Goal: Find specific page/section: Find specific page/section

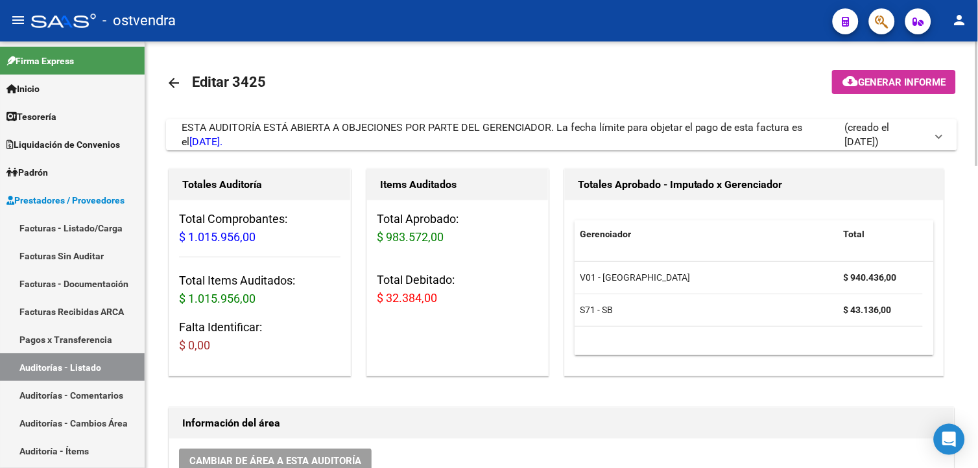
click at [977, 115] on html "menu - ostvendra person Firma Express Inicio Calendario SSS Instructivos Contac…" at bounding box center [489, 234] width 978 height 468
click at [889, 143] on span "(creado el [DATE])" at bounding box center [885, 135] width 82 height 29
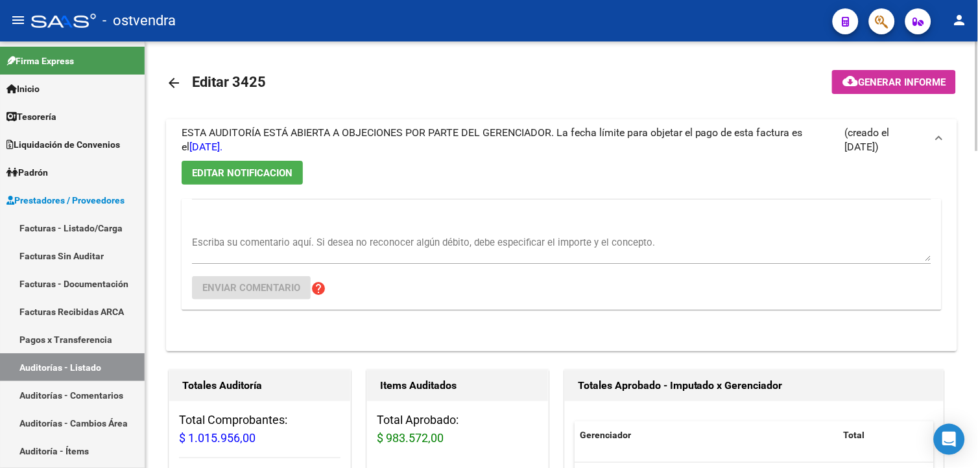
click at [889, 141] on span "(creado el [DATE])" at bounding box center [885, 140] width 82 height 29
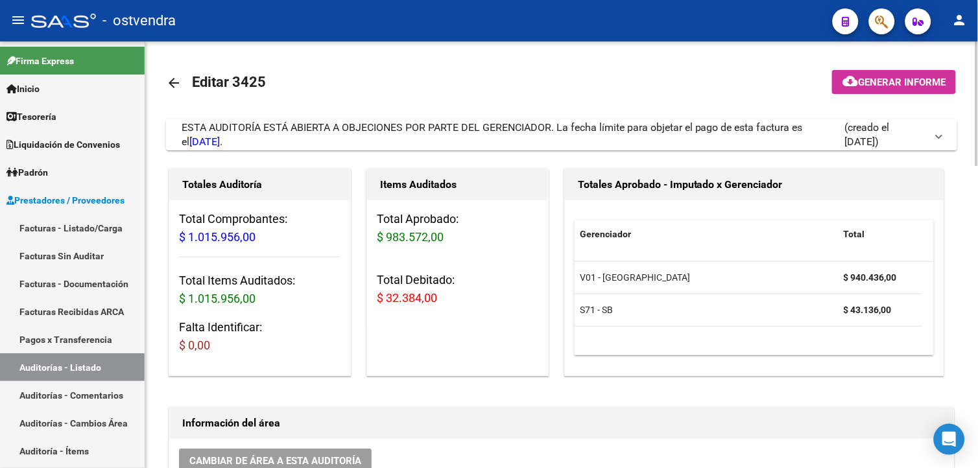
click at [977, 214] on html "menu - ostvendra person Firma Express Inicio Calendario SSS Instructivos Contac…" at bounding box center [489, 234] width 978 height 468
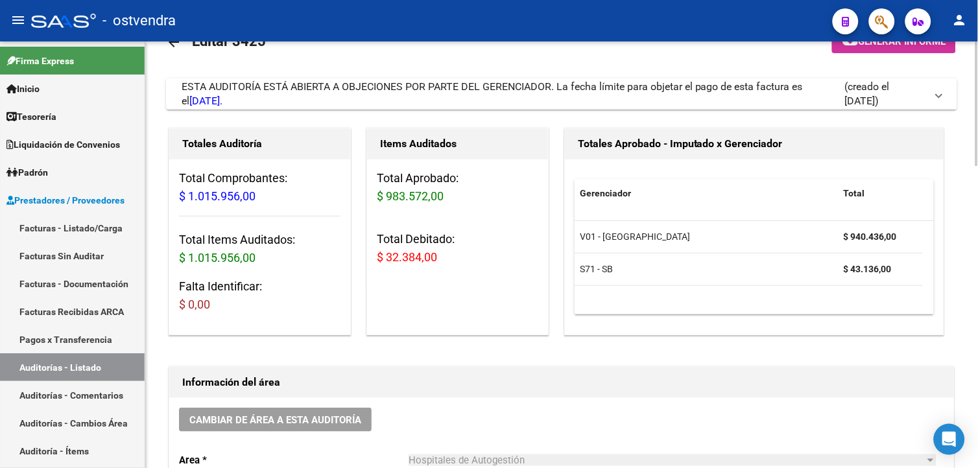
click at [977, 308] on html "menu - ostvendra person Firma Express Inicio Calendario SSS Instructivos Contac…" at bounding box center [489, 234] width 978 height 468
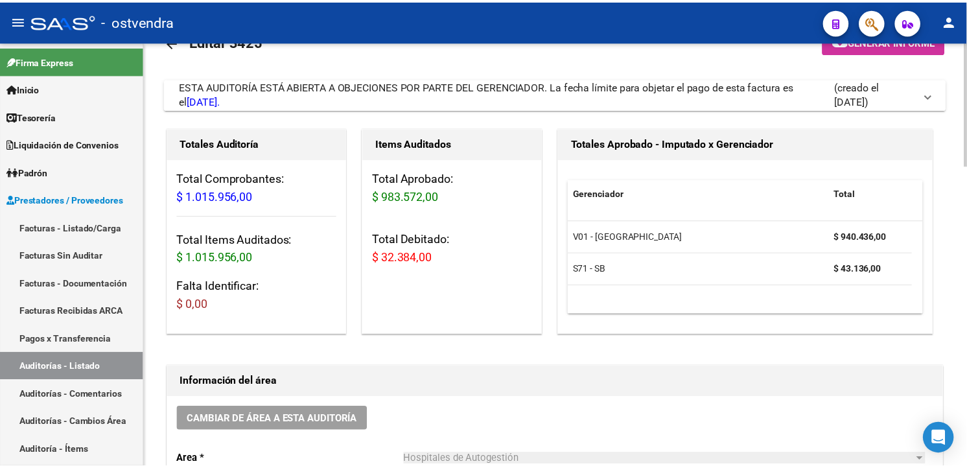
scroll to position [0, 0]
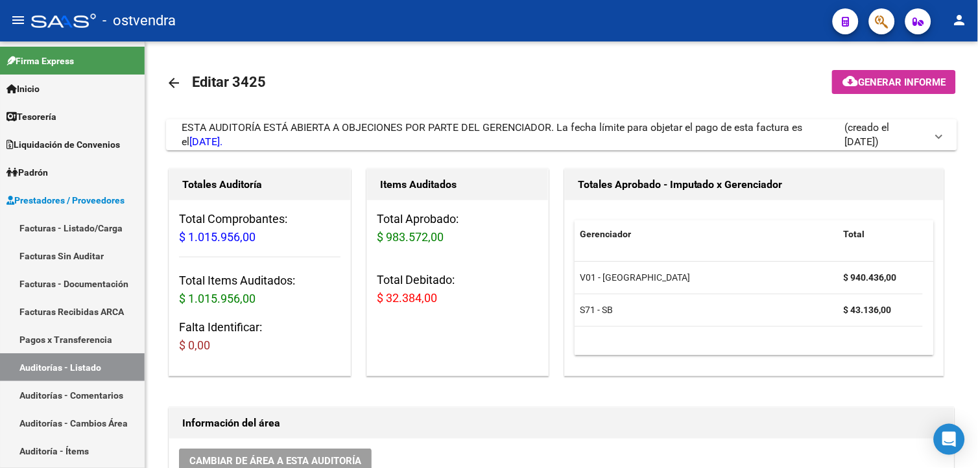
click at [889, 21] on button "button" at bounding box center [882, 21] width 26 height 26
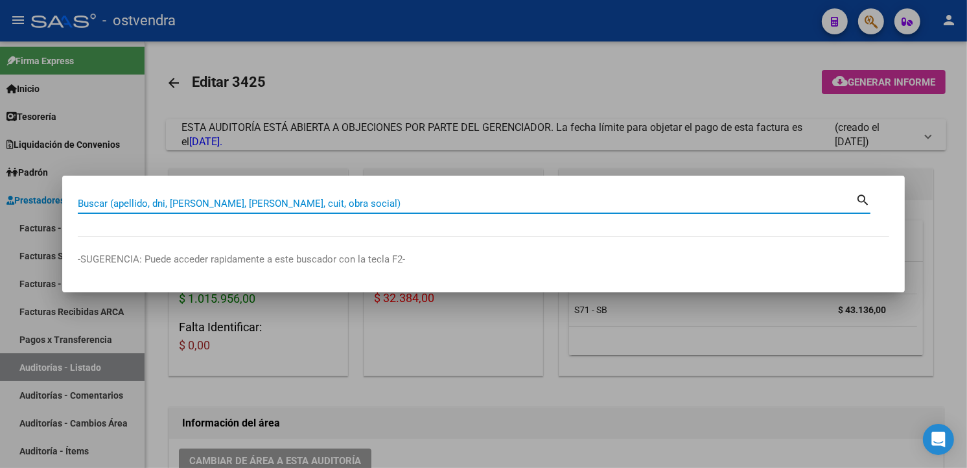
paste input "20173623144"
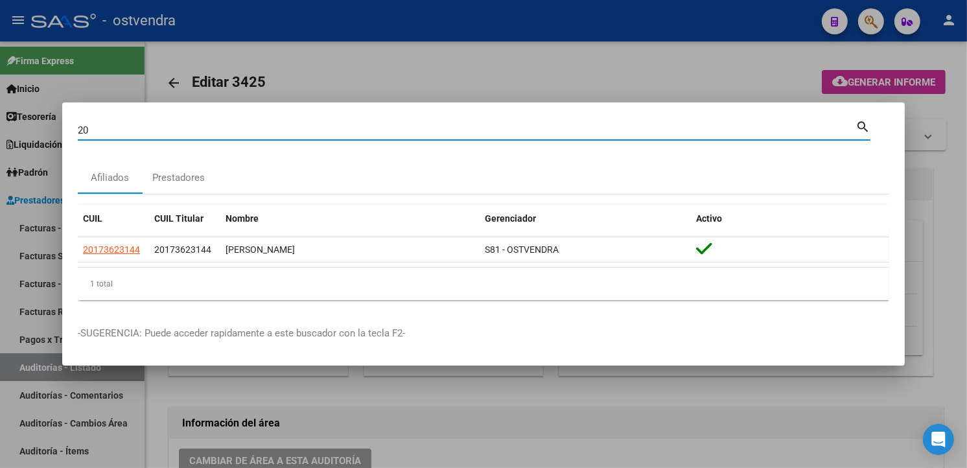
type input "2"
paste input "20043651162"
type input "20043651162"
click at [634, 74] on div at bounding box center [483, 234] width 967 height 468
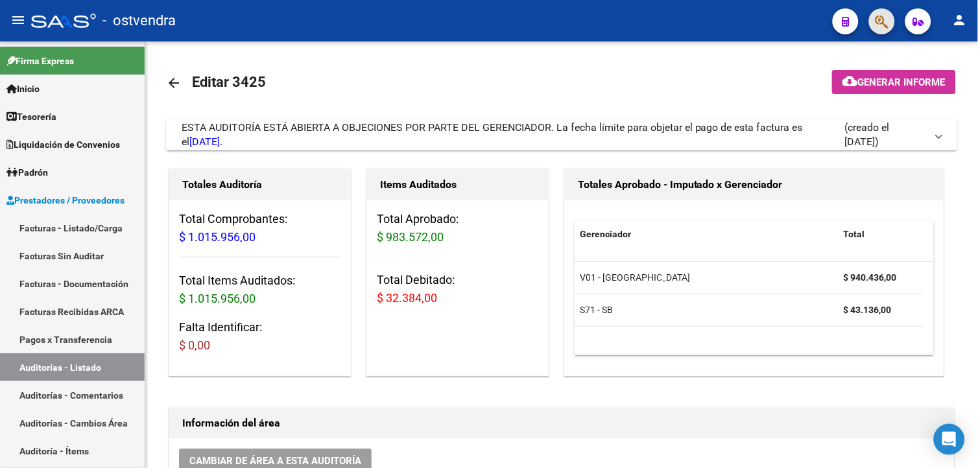
click at [871, 27] on button "button" at bounding box center [882, 21] width 26 height 26
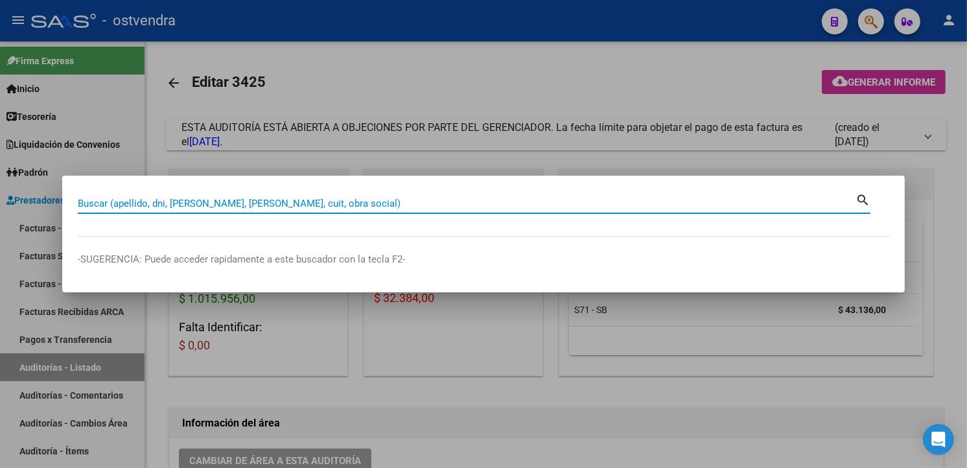
paste input "27227813283"
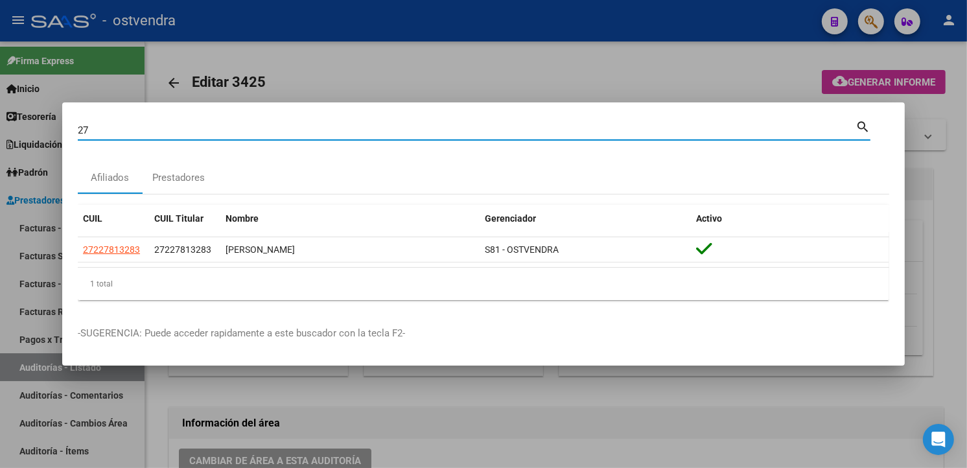
type input "2"
paste input "27409942569"
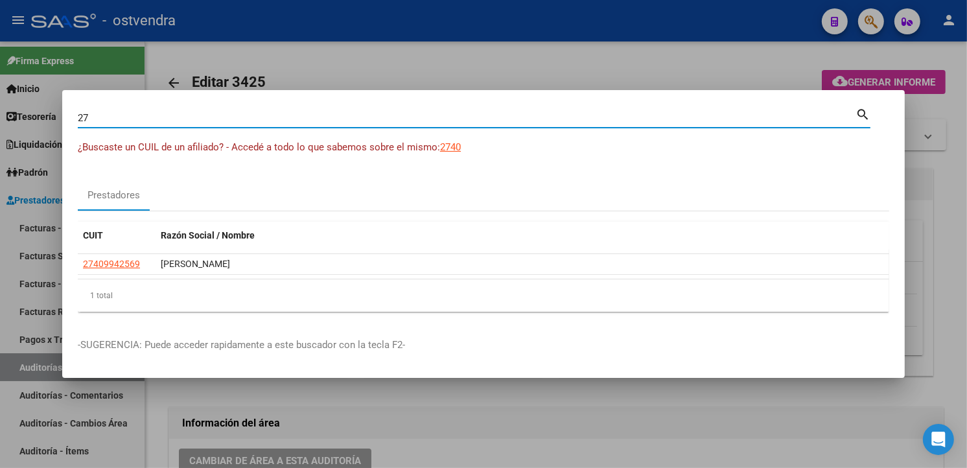
type input "2"
paste input "27178022461"
type input "27178022461"
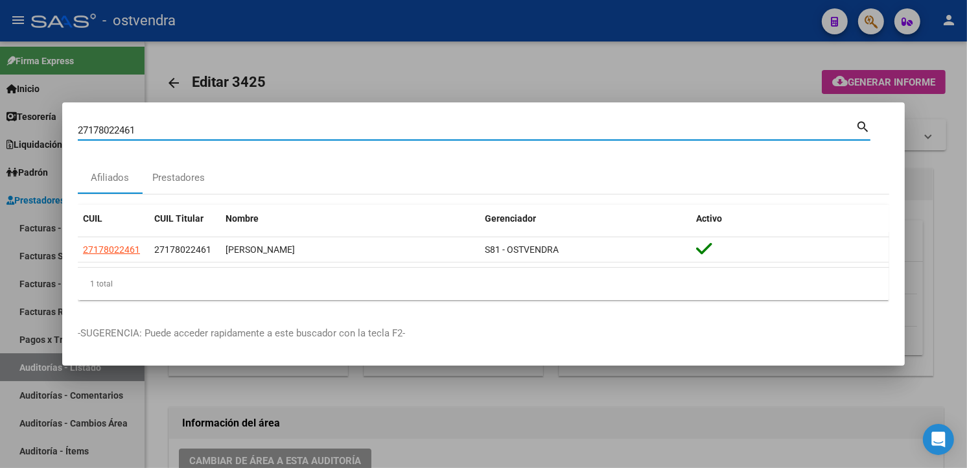
click at [484, 65] on div at bounding box center [483, 234] width 967 height 468
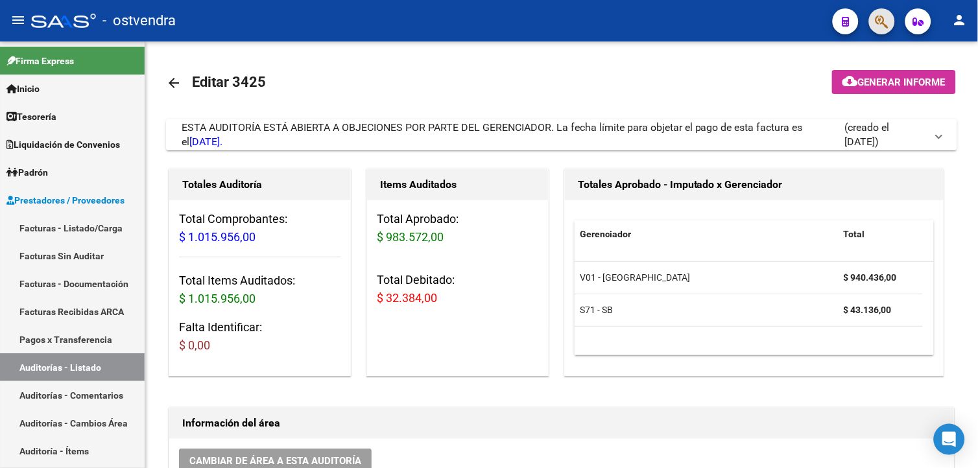
click at [872, 25] on button "button" at bounding box center [882, 21] width 26 height 26
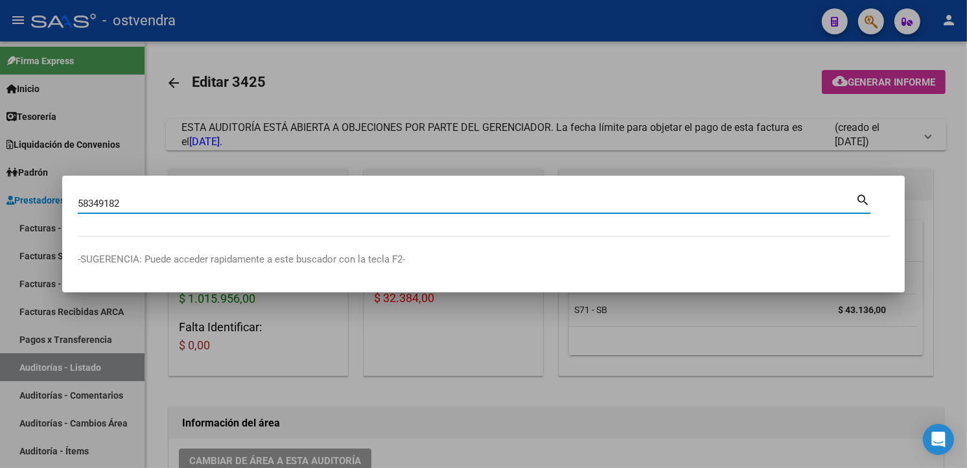
type input "58349182"
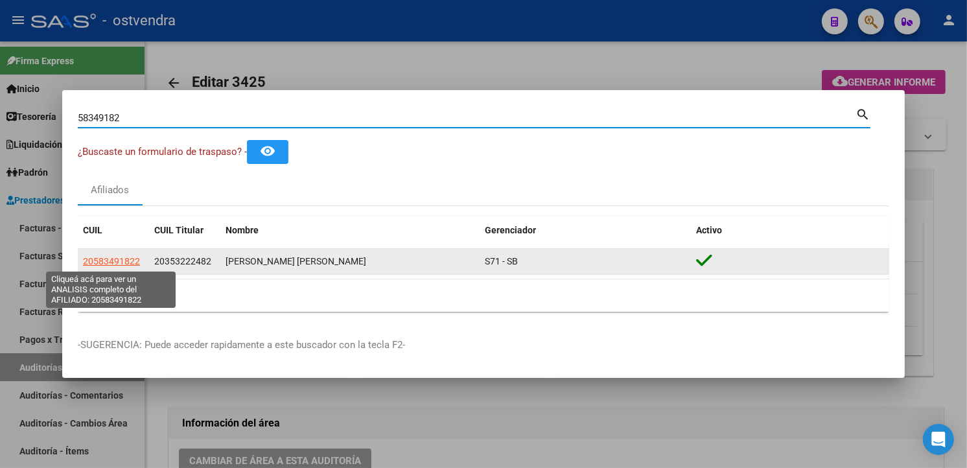
click at [130, 263] on span "20583491822" at bounding box center [111, 261] width 57 height 10
type textarea "20583491822"
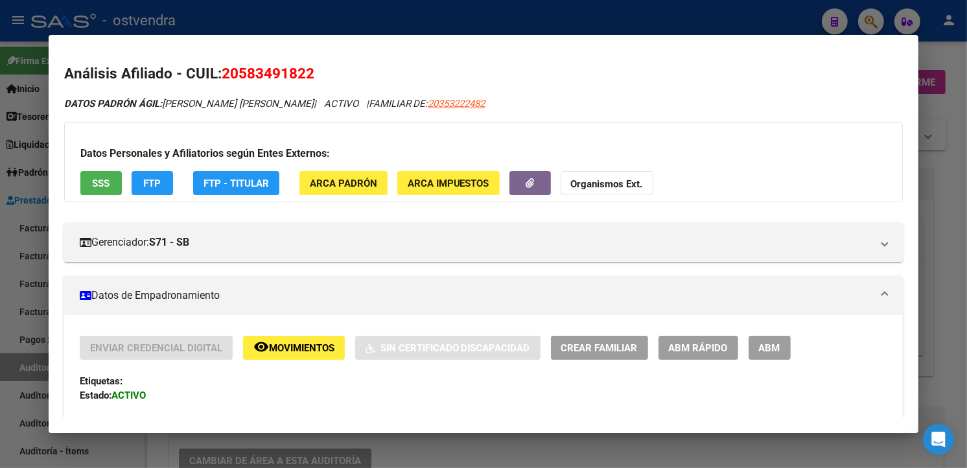
click at [439, 10] on div at bounding box center [483, 234] width 967 height 468
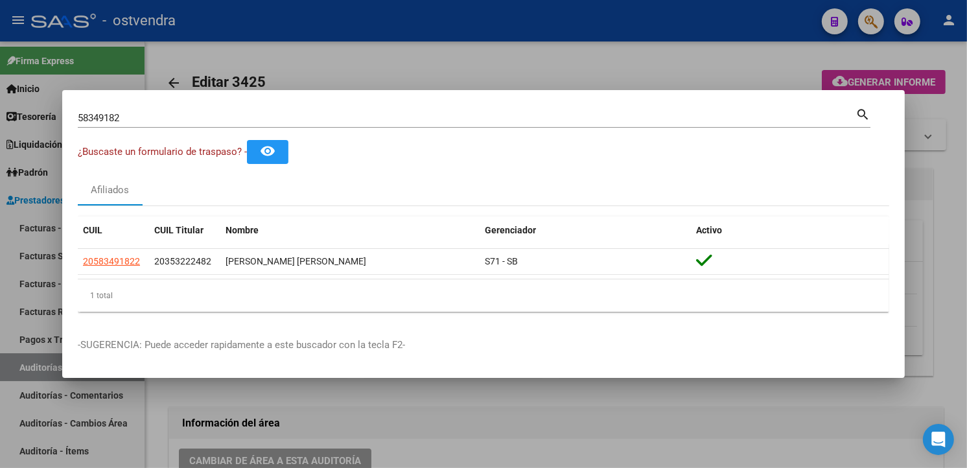
click at [382, 50] on div at bounding box center [483, 234] width 967 height 468
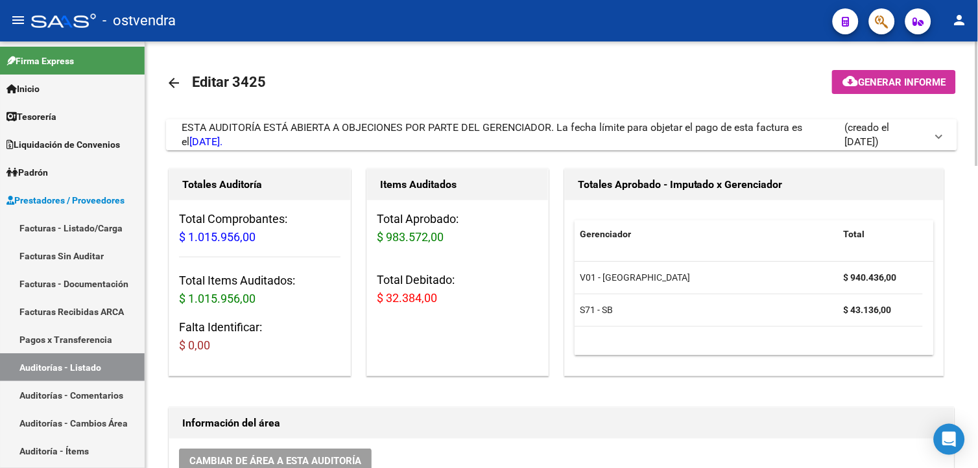
click at [367, 147] on div "ESTA AUDITORÍA ESTÁ ABIERTA A OBJECIONES POR PARTE DEL GERENCIADOR. La fecha lí…" at bounding box center [513, 135] width 662 height 29
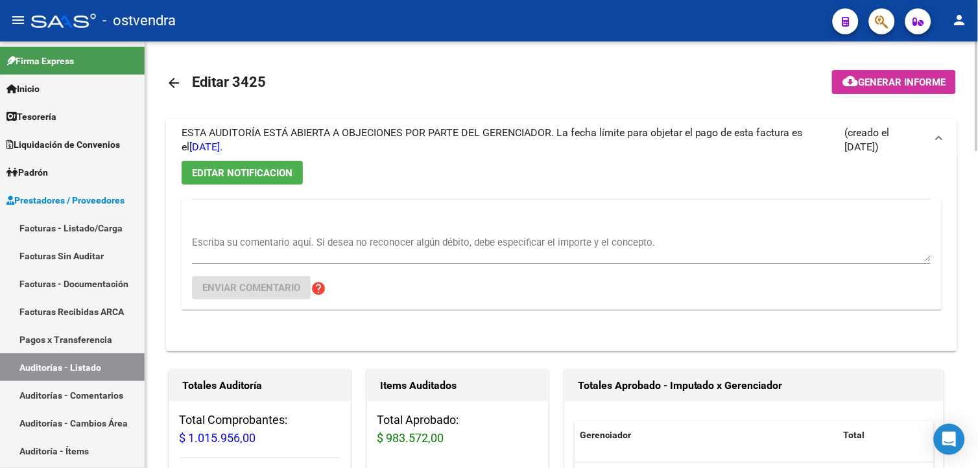
click at [368, 147] on div "ESTA AUDITORÍA ESTÁ ABIERTA A OBJECIONES POR PARTE DEL GERENCIADOR. La fecha lí…" at bounding box center [513, 140] width 662 height 29
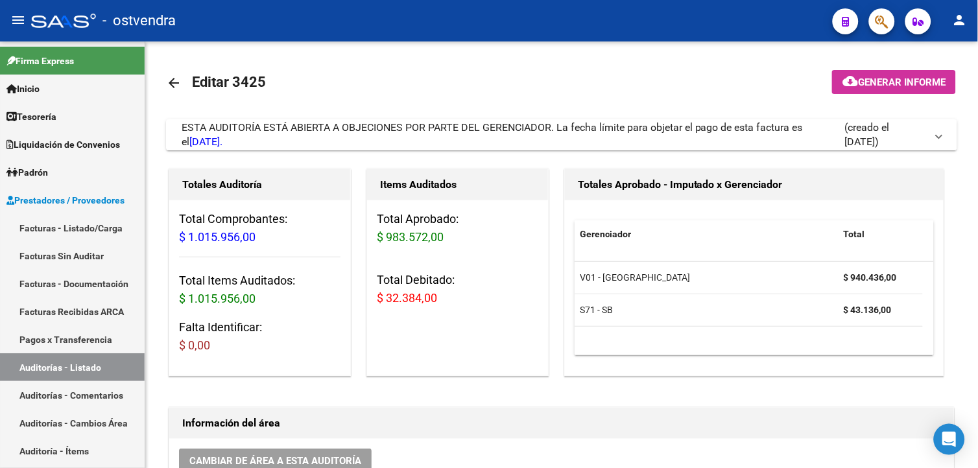
click at [893, 18] on mat-toolbar "menu - ostvendra person" at bounding box center [489, 20] width 978 height 41
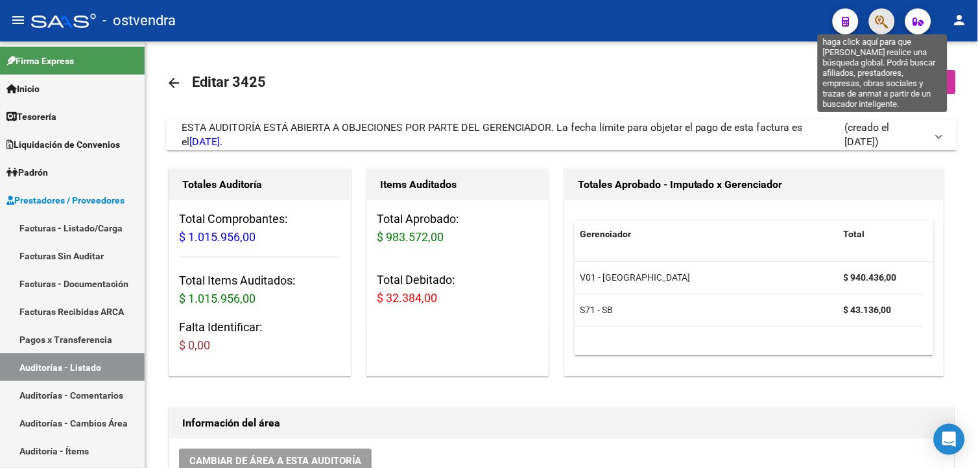
click at [888, 21] on icon "button" at bounding box center [881, 21] width 13 height 15
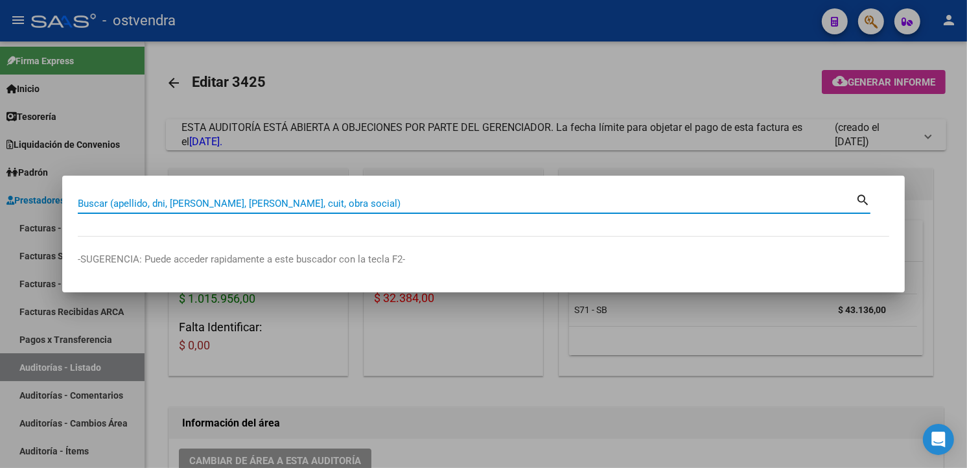
click at [248, 130] on div at bounding box center [483, 234] width 967 height 468
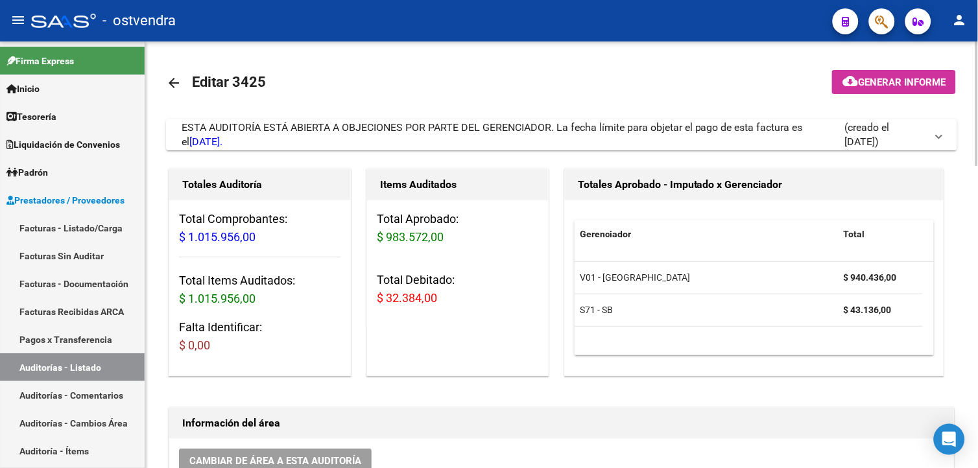
click at [404, 122] on span "ESTA AUDITORÍA ESTÁ ABIERTA A OBJECIONES POR PARTE DEL GERENCIADOR. La fecha lí…" at bounding box center [492, 134] width 621 height 27
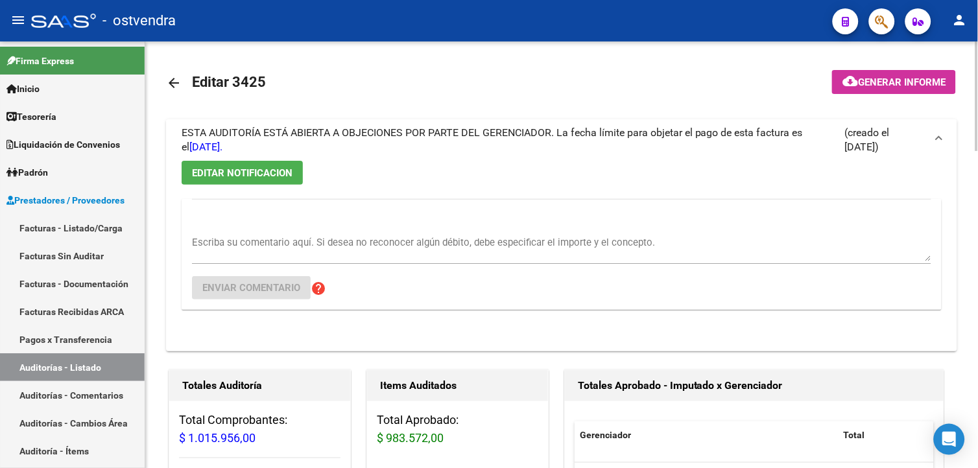
click at [404, 122] on mat-expansion-panel-header "ESTA AUDITORÍA ESTÁ ABIERTA A OBJECIONES POR PARTE DEL GERENCIADOR. La fecha lí…" at bounding box center [561, 139] width 791 height 41
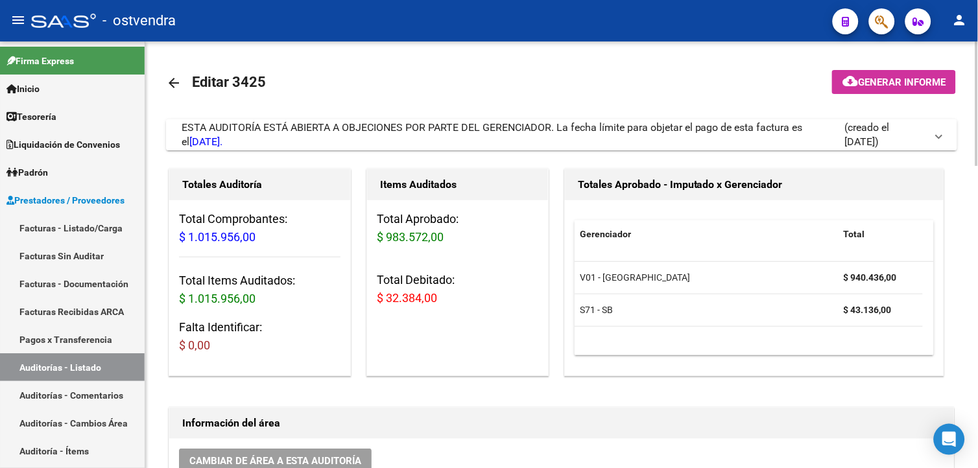
click at [381, 133] on span "ESTA AUDITORÍA ESTÁ ABIERTA A OBJECIONES POR PARTE DEL GERENCIADOR. La fecha lí…" at bounding box center [492, 134] width 621 height 27
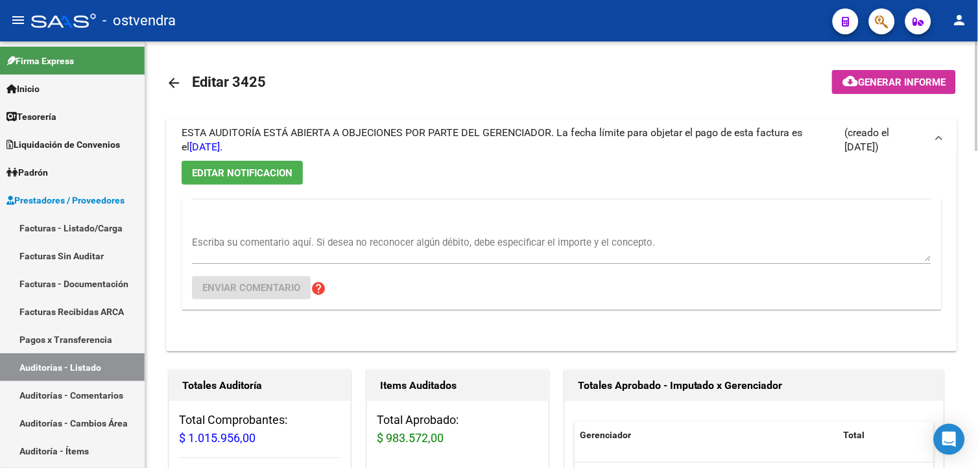
click at [381, 133] on span "ESTA AUDITORÍA ESTÁ ABIERTA A OBJECIONES POR PARTE DEL GERENCIADOR. La fecha lí…" at bounding box center [492, 139] width 621 height 27
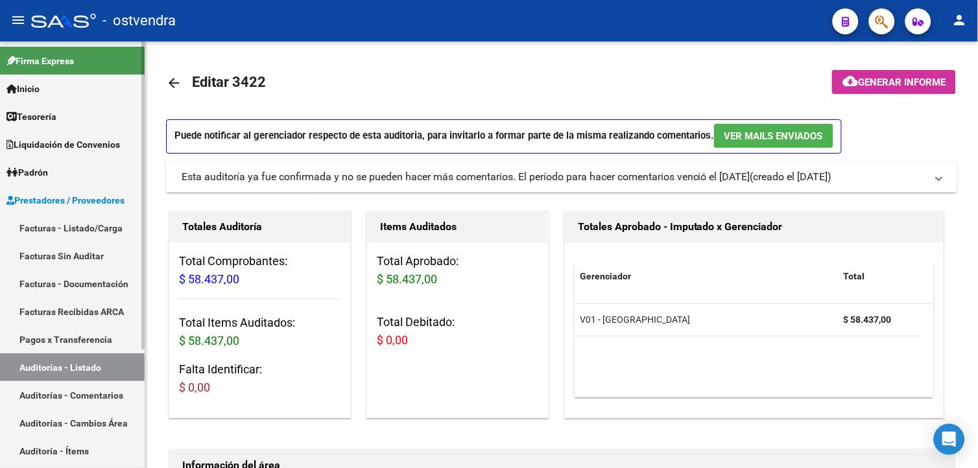
click at [126, 222] on link "Facturas - Listado/Carga" at bounding box center [72, 228] width 145 height 28
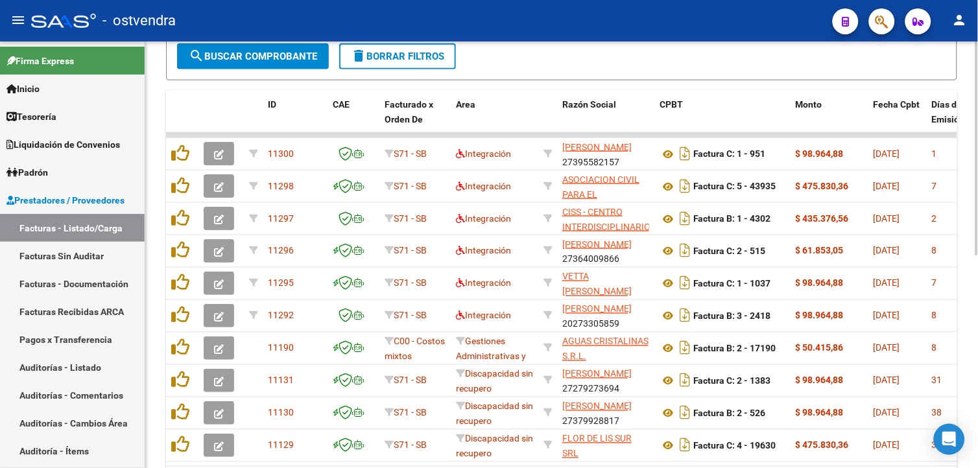
scroll to position [425, 0]
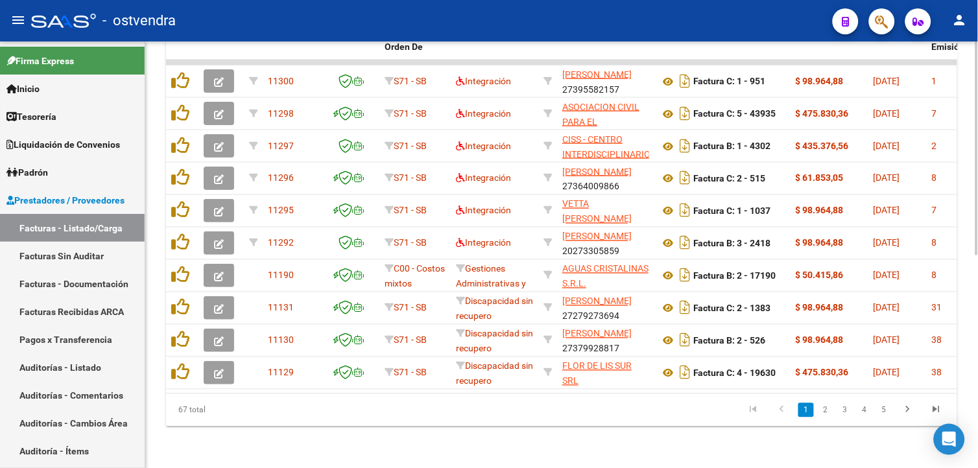
click at [970, 394] on div "Video tutorial PRESTADORES -> Listado de CPBTs Emitidos por Prestadores / Prove…" at bounding box center [563, 47] width 836 height 841
click at [832, 411] on link "2" at bounding box center [825, 410] width 16 height 14
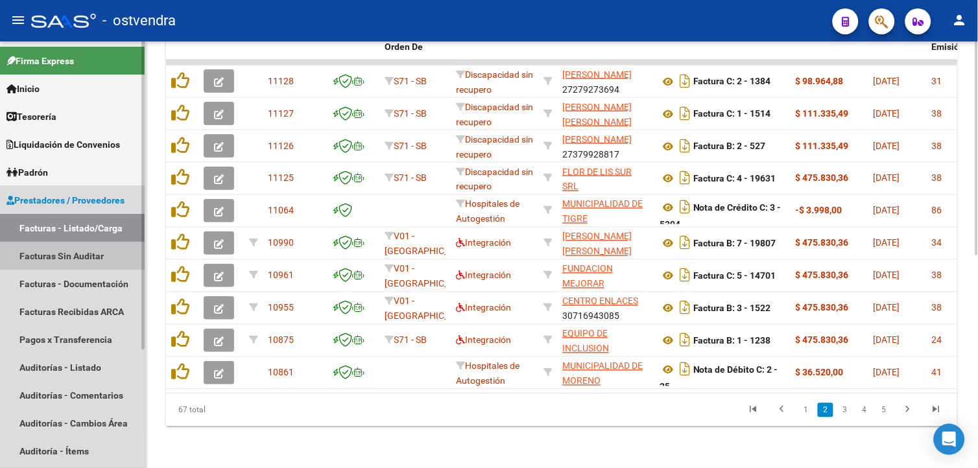
click at [94, 249] on link "Facturas Sin Auditar" at bounding box center [72, 256] width 145 height 28
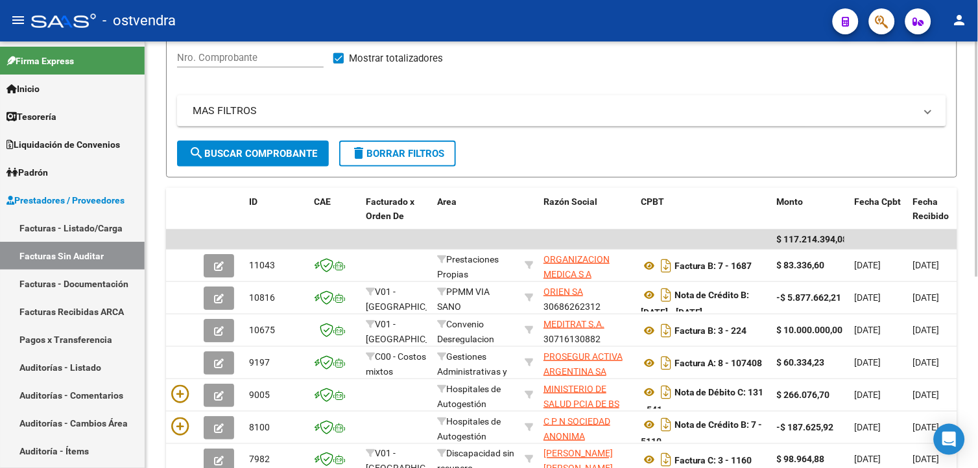
scroll to position [152, 0]
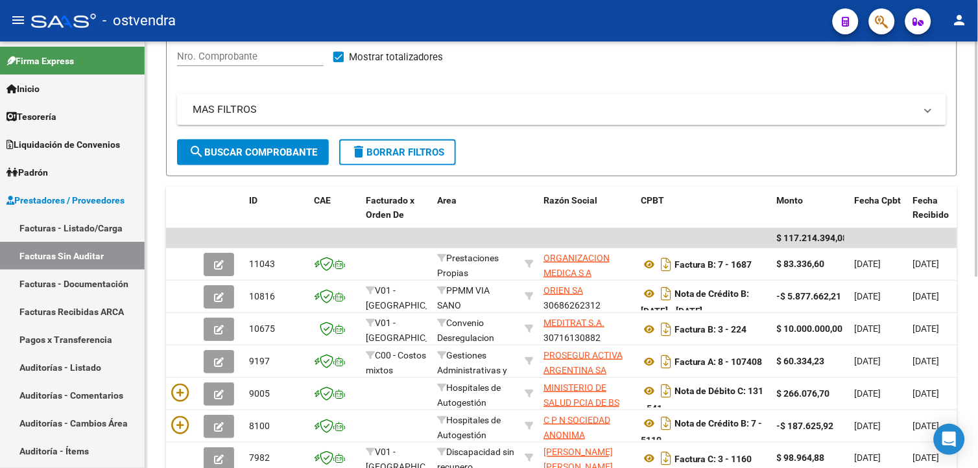
click at [972, 227] on div "PRESTADORES -> Listado de Facturas/Comprobantes Confirmados sin Auditar cloud_d…" at bounding box center [563, 270] width 836 height 762
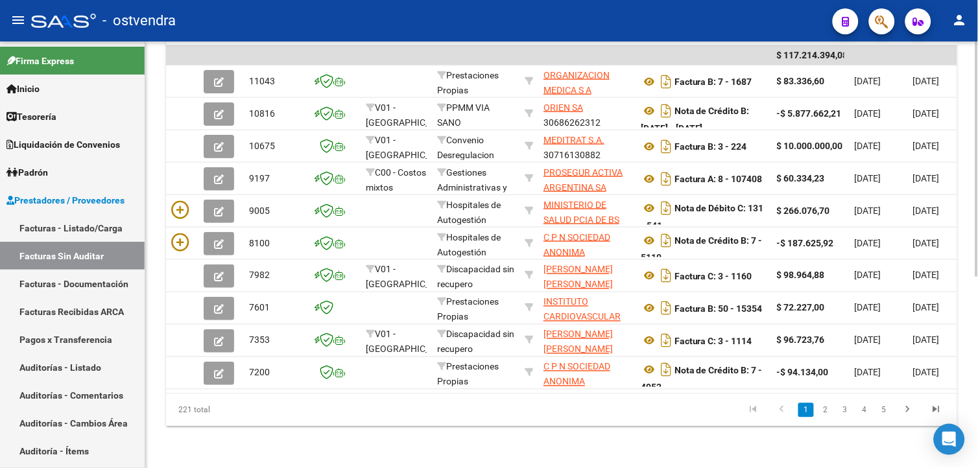
click at [977, 287] on html "menu - ostvendra person Firma Express Inicio Calendario SSS Instructivos Contac…" at bounding box center [489, 234] width 978 height 468
click at [107, 234] on link "Facturas - Listado/Carga" at bounding box center [72, 228] width 145 height 28
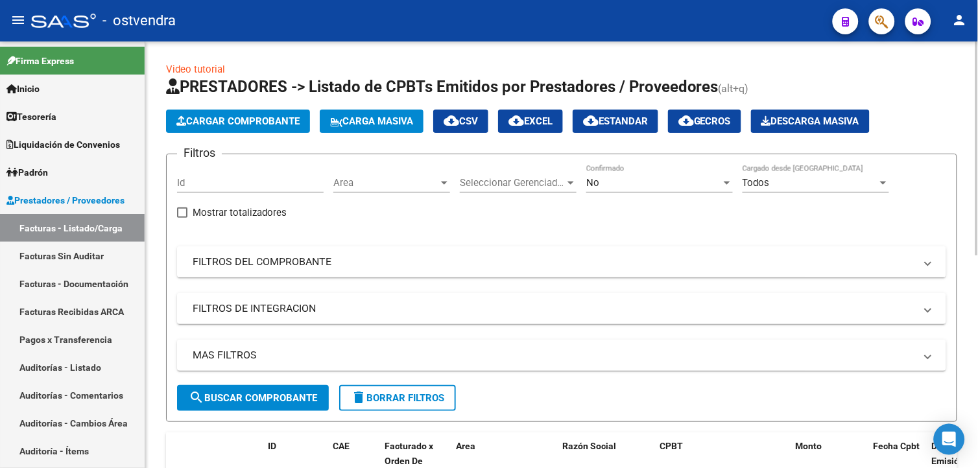
scroll to position [425, 0]
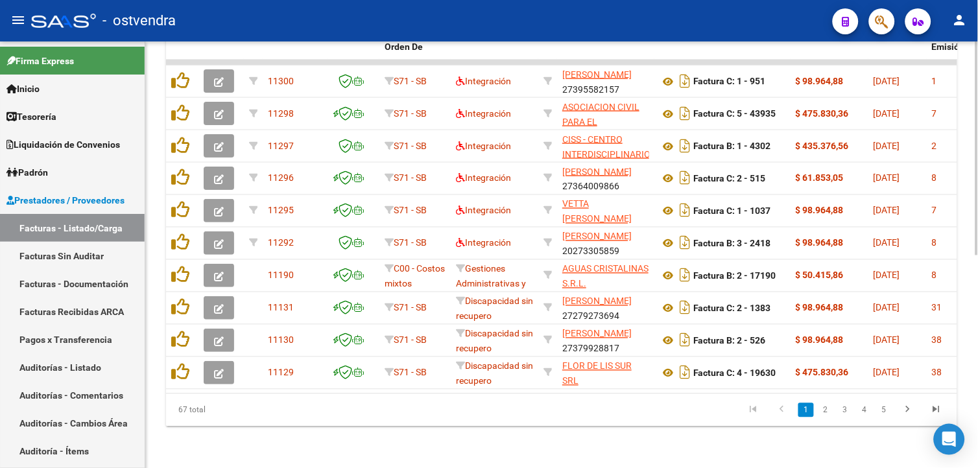
click at [977, 232] on html "menu - ostvendra person Firma Express Inicio Calendario SSS Instructivos Contac…" at bounding box center [489, 234] width 978 height 468
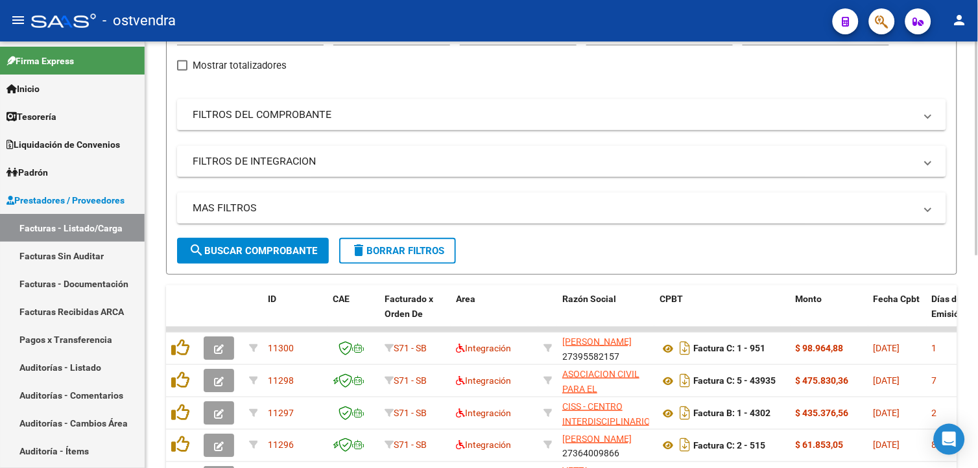
scroll to position [145, 0]
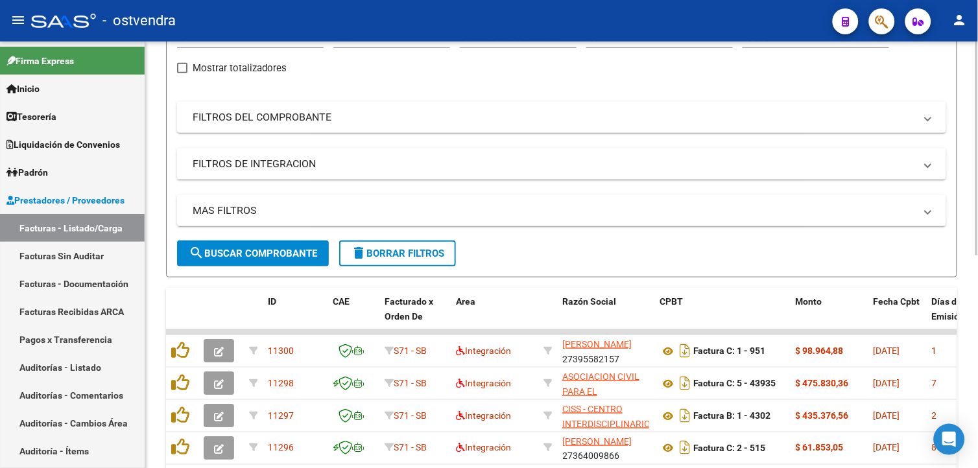
click at [977, 153] on html "menu - ostvendra person Firma Express Inicio Calendario SSS Instructivos Contac…" at bounding box center [489, 234] width 978 height 468
